Goal: Check status: Check status

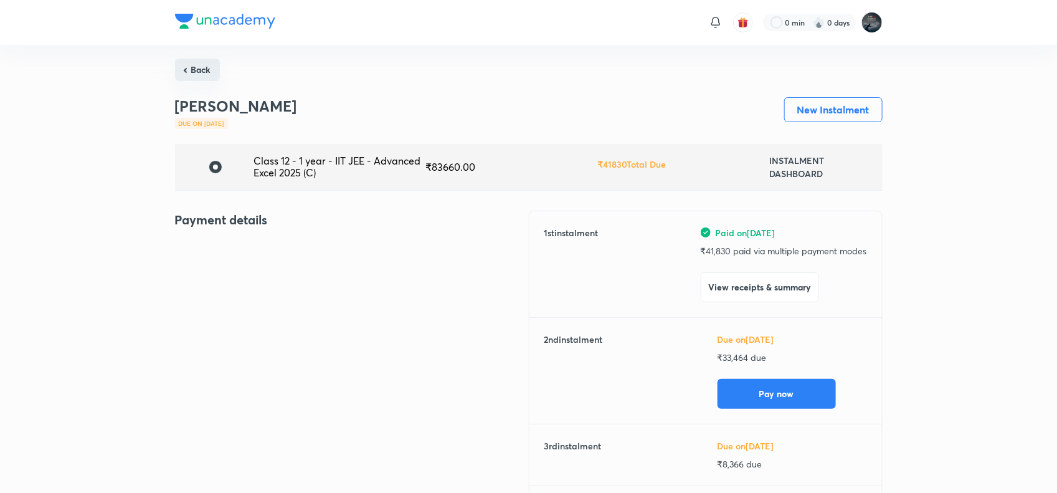
click at [196, 72] on button "Back" at bounding box center [197, 70] width 45 height 22
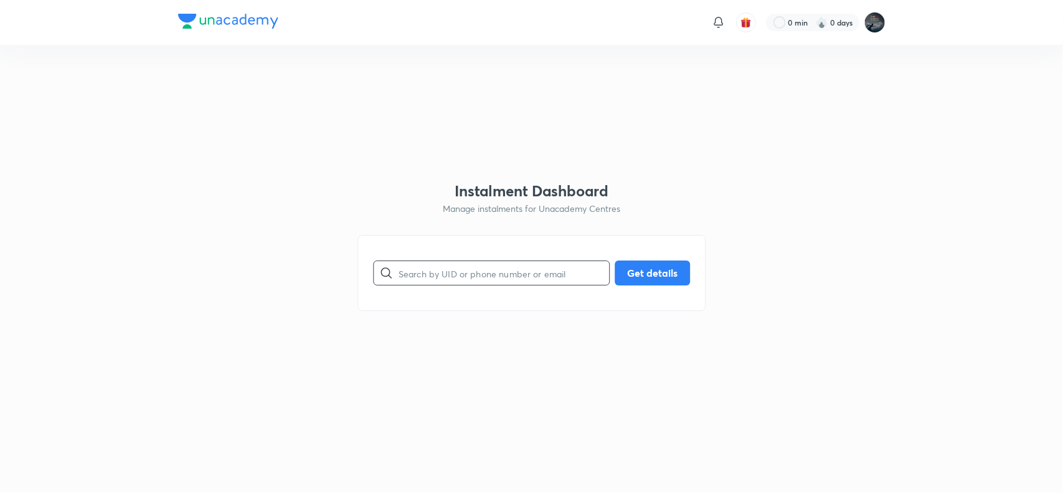
click at [488, 268] on input "text" at bounding box center [504, 273] width 211 height 32
click at [665, 265] on button "Get details" at bounding box center [652, 271] width 75 height 25
click at [430, 271] on input "944045880" at bounding box center [504, 273] width 211 height 32
click at [434, 276] on input "944045880" at bounding box center [504, 273] width 211 height 32
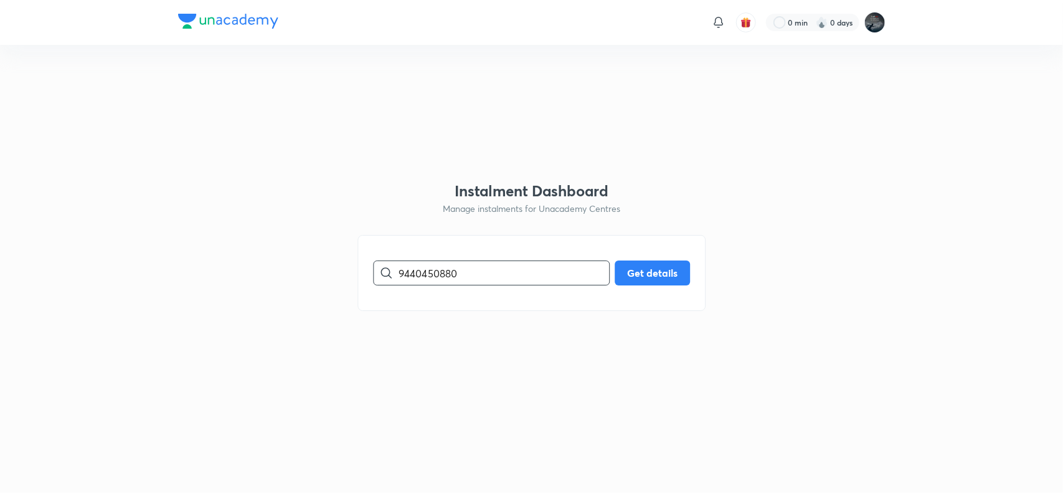
click at [509, 272] on input "9440450880" at bounding box center [504, 273] width 211 height 32
type input "9440458805"
click at [662, 270] on button "Get details" at bounding box center [652, 271] width 75 height 25
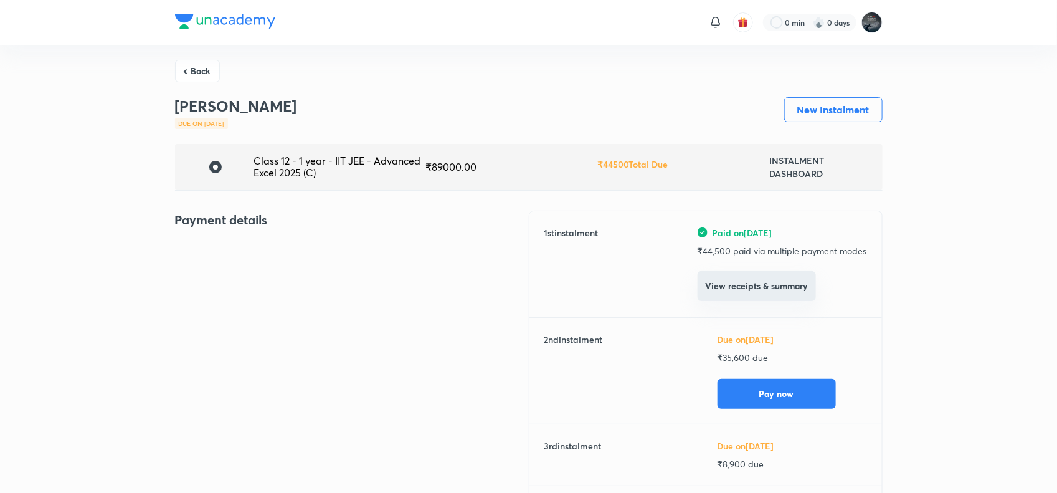
click at [719, 284] on button "View receipts & summary" at bounding box center [757, 286] width 118 height 30
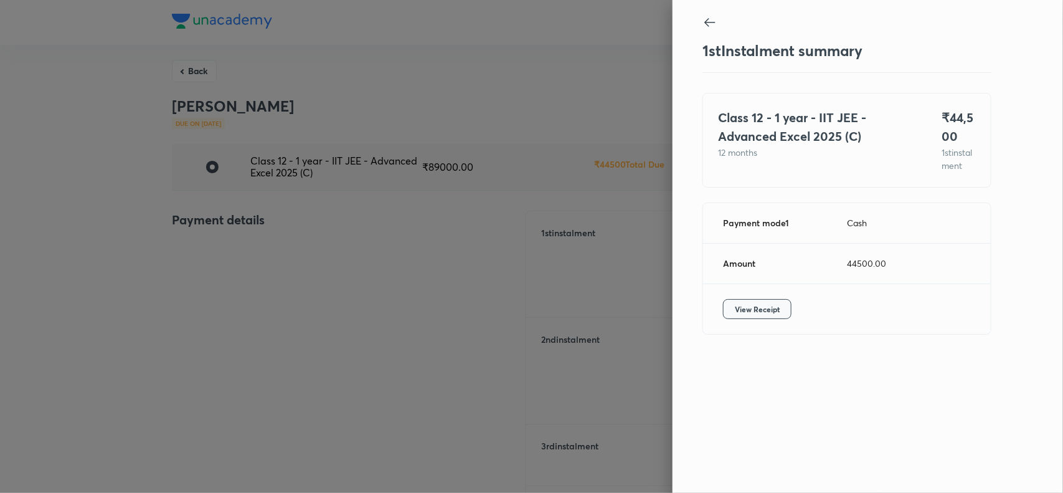
click at [762, 315] on span "View Receipt" at bounding box center [757, 309] width 45 height 12
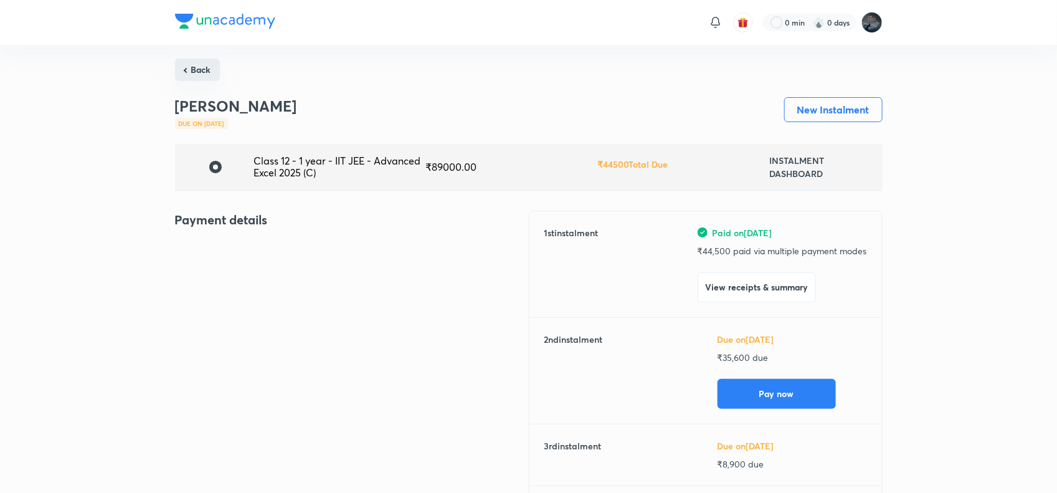
click at [206, 72] on button "Back" at bounding box center [197, 70] width 45 height 22
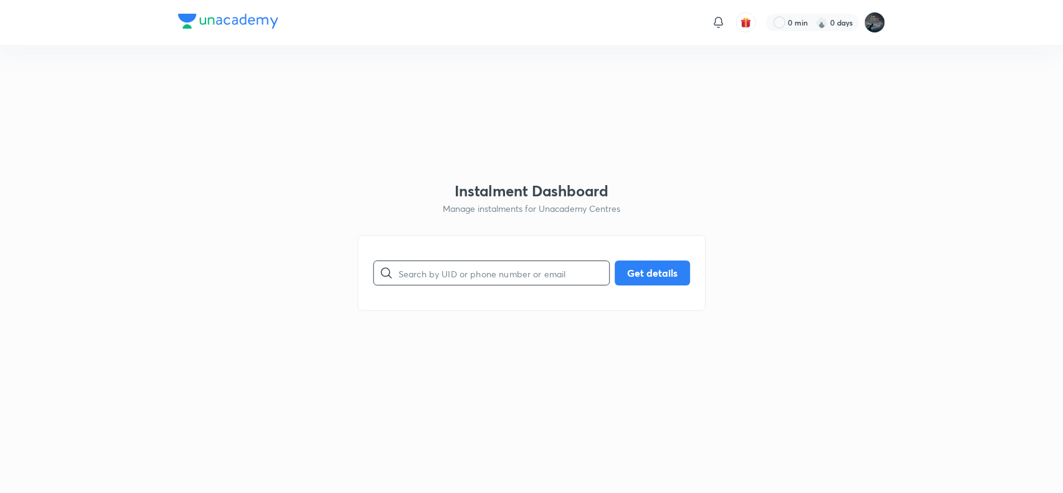
click at [544, 270] on input "text" at bounding box center [504, 273] width 211 height 32
click at [593, 45] on html "0 min 0 days Instalment Dashboard Manage instalments for Unacademy Centres ​ Ge…" at bounding box center [531, 22] width 1063 height 45
